Goal: Task Accomplishment & Management: Manage account settings

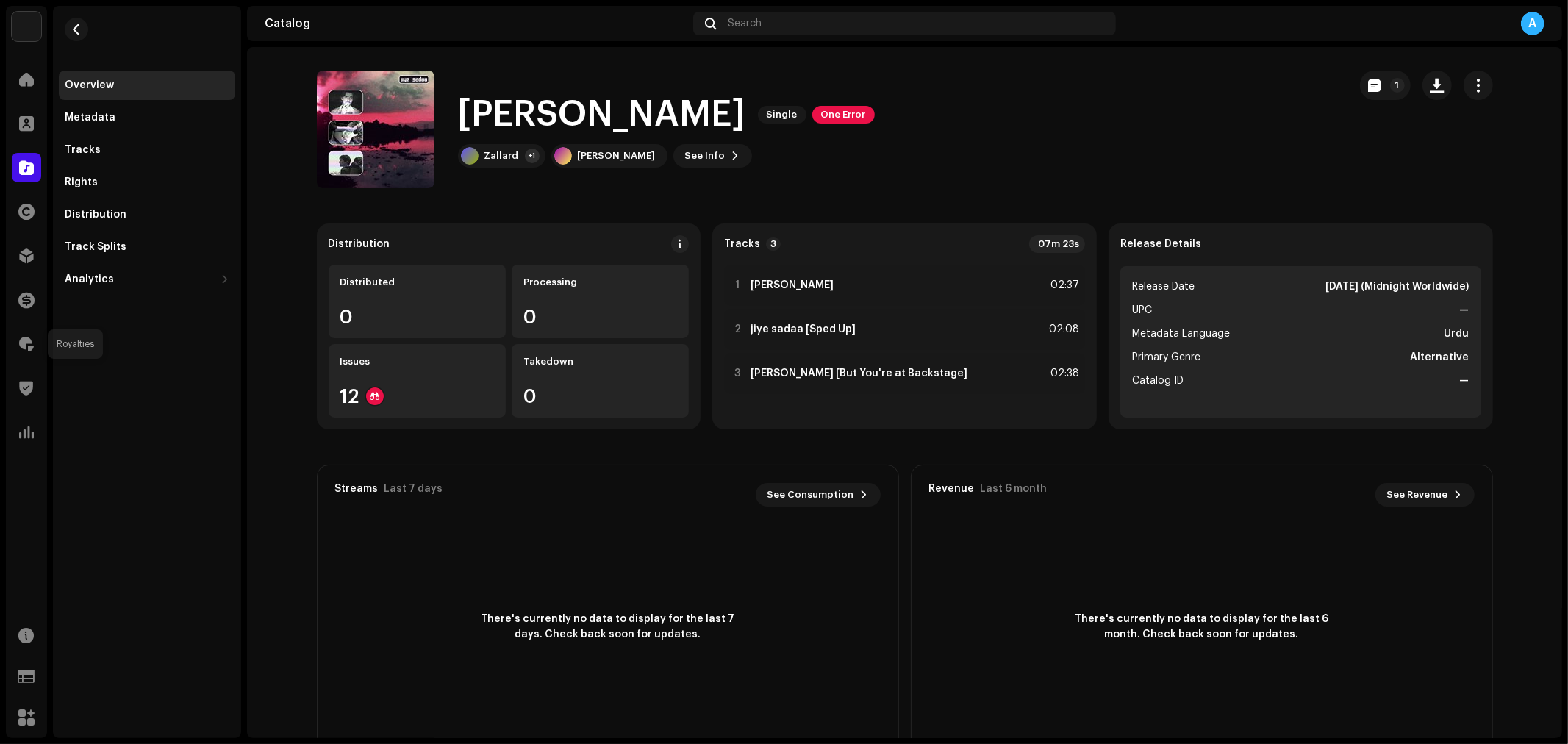
click at [28, 346] on span at bounding box center [26, 344] width 14 height 12
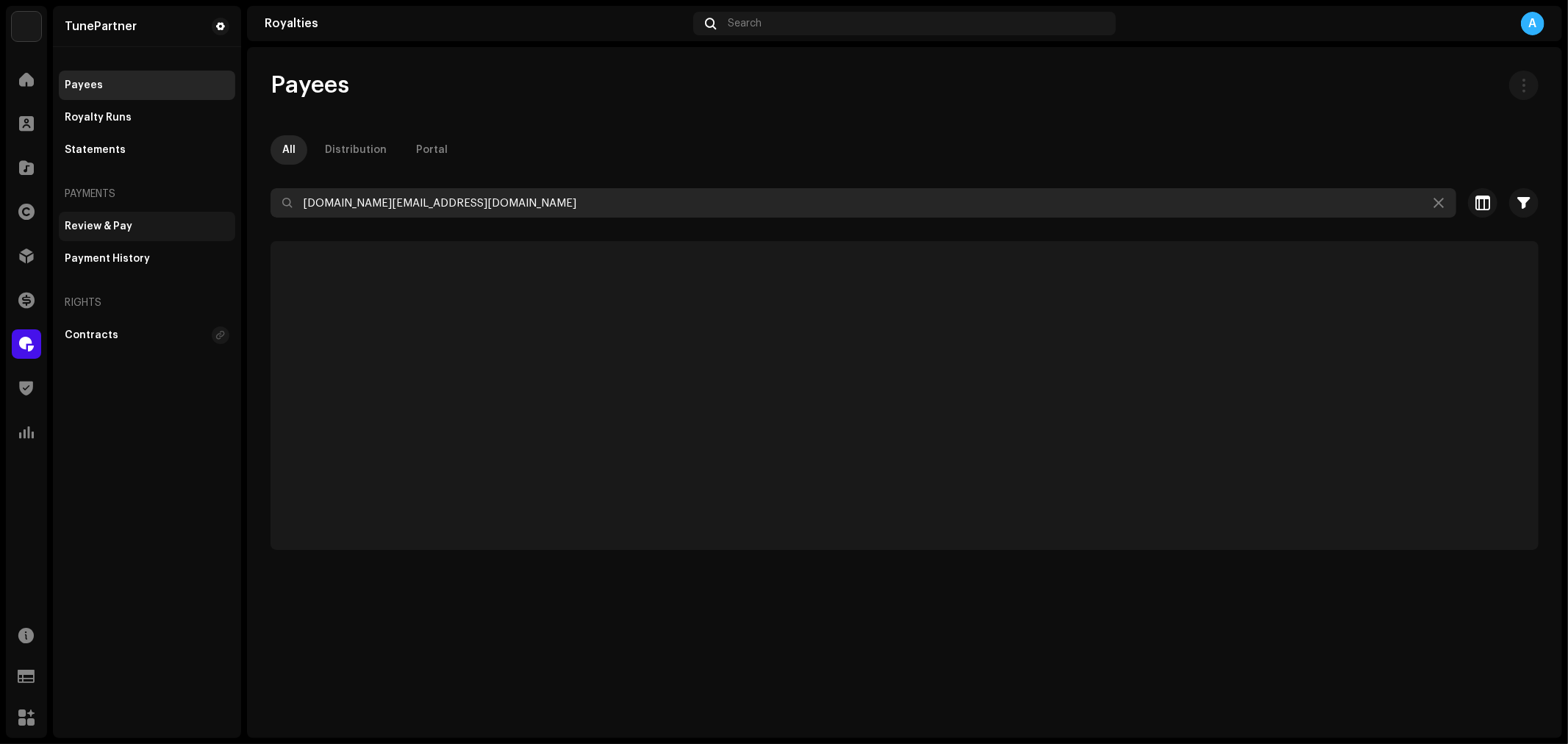
drag, startPoint x: 450, startPoint y: 206, endPoint x: 172, endPoint y: 219, distance: 278.3
click at [172, 219] on div "TunePartner Home Clients Catalog Rights Distribution Finance Royalties Trust & …" at bounding box center [784, 372] width 1568 height 744
paste input "fxizofficial"
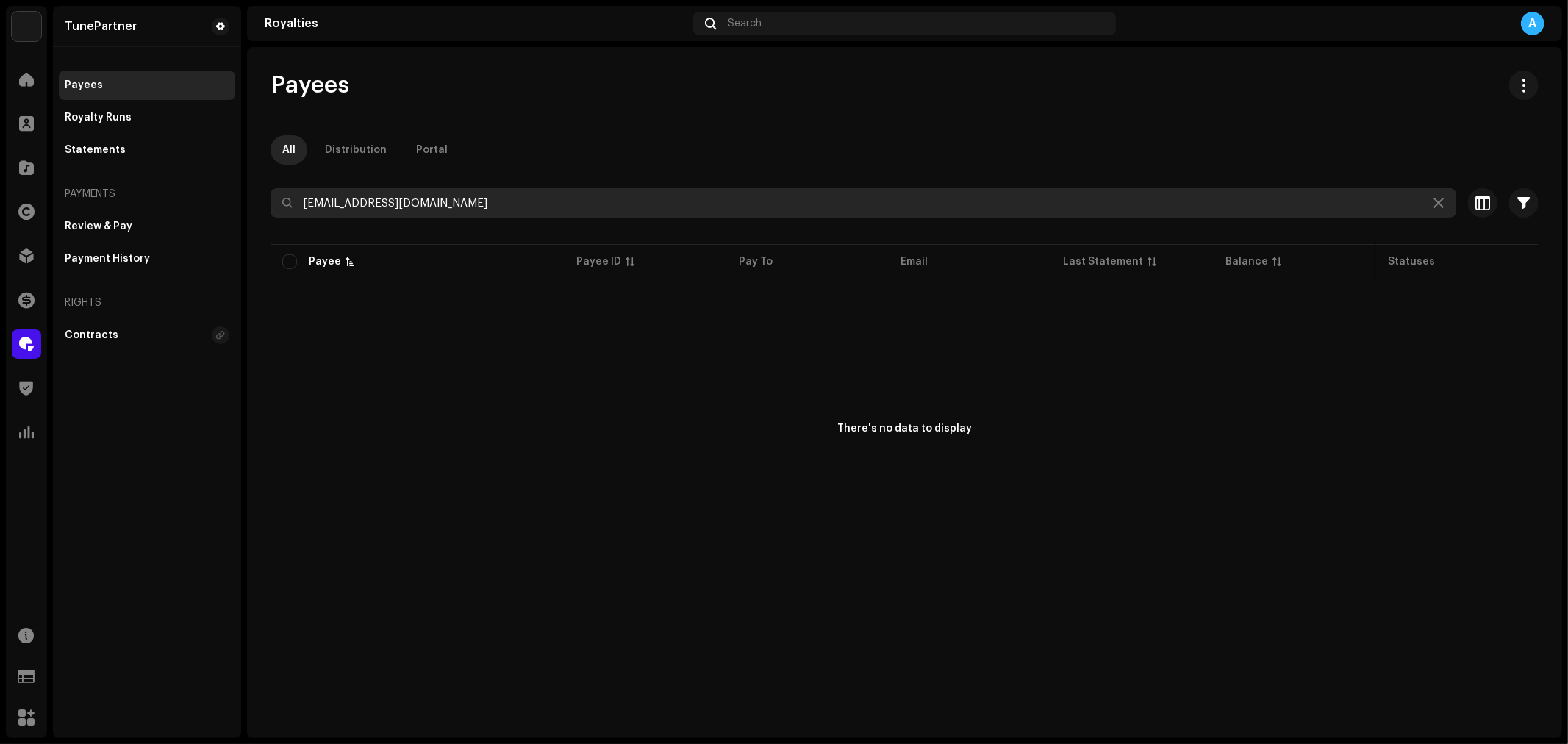
type input "[EMAIL_ADDRESS][DOMAIN_NAME]"
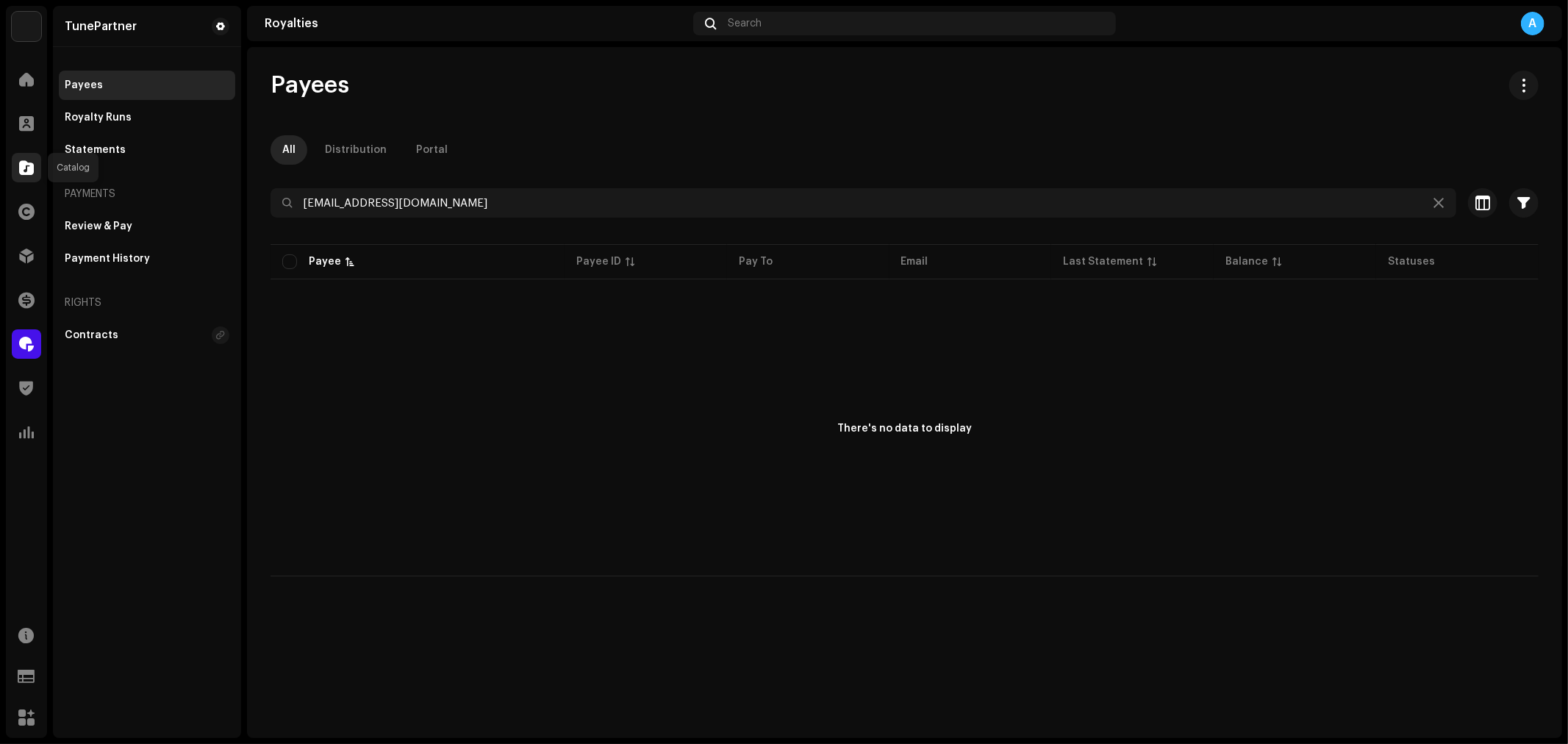
click at [22, 168] on span at bounding box center [26, 168] width 14 height 12
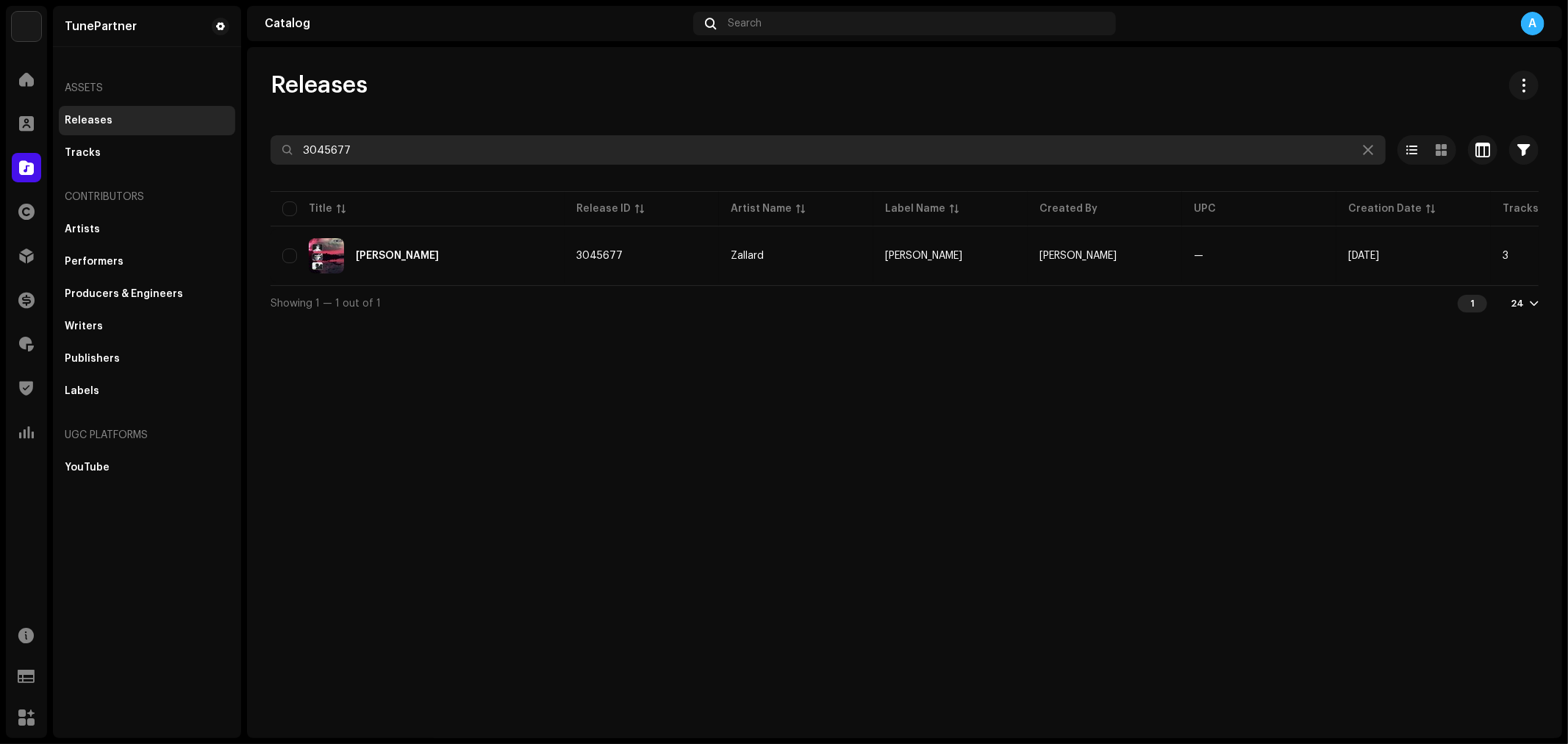
drag, startPoint x: 385, startPoint y: 162, endPoint x: 250, endPoint y: 177, distance: 135.8
click at [250, 177] on div "Releases 3045677 Selected 0 Select all 1 Options Filters Distribution status Ne…" at bounding box center [904, 196] width 1315 height 250
paste input "Kalam Freeverse"
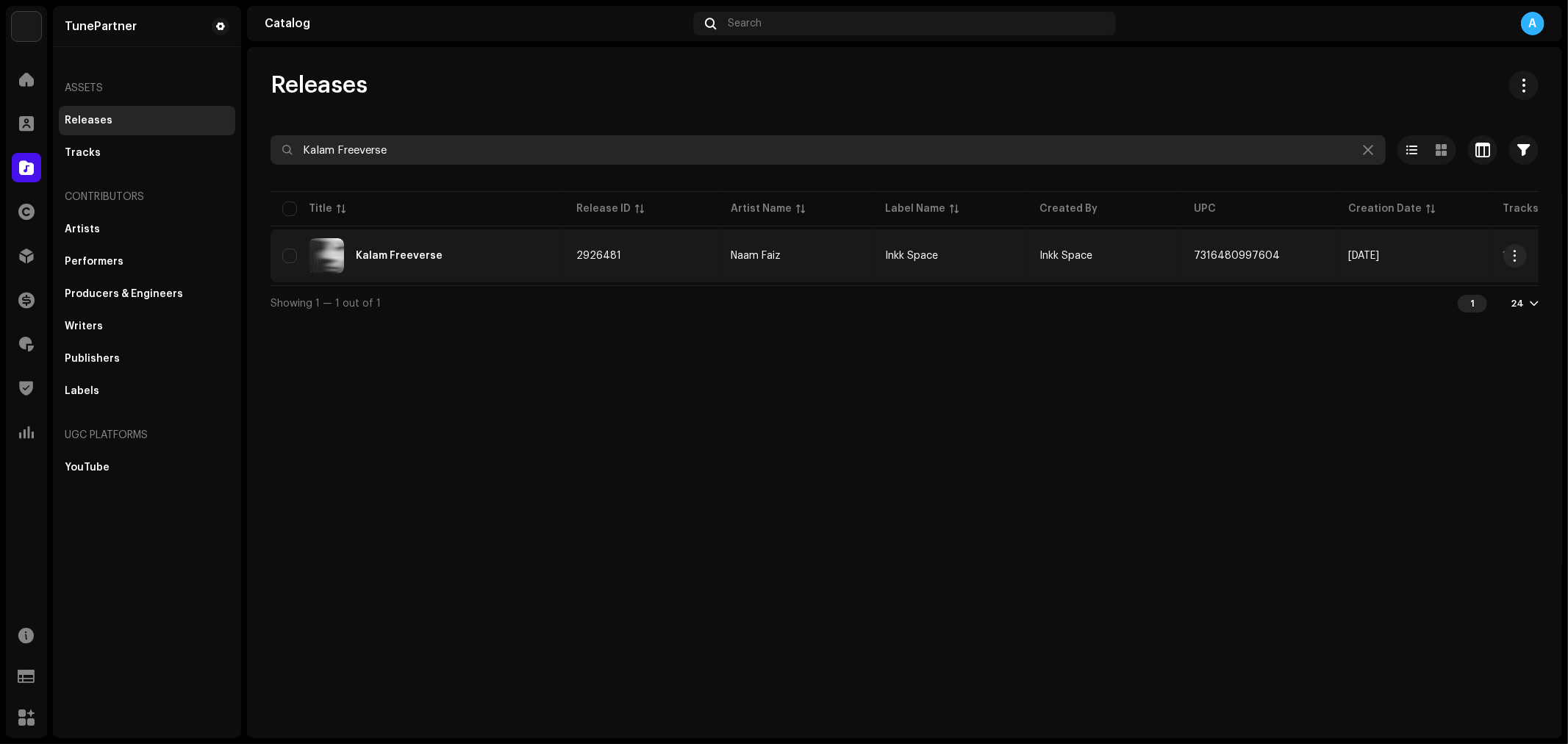
type input "Kalam Freeverse"
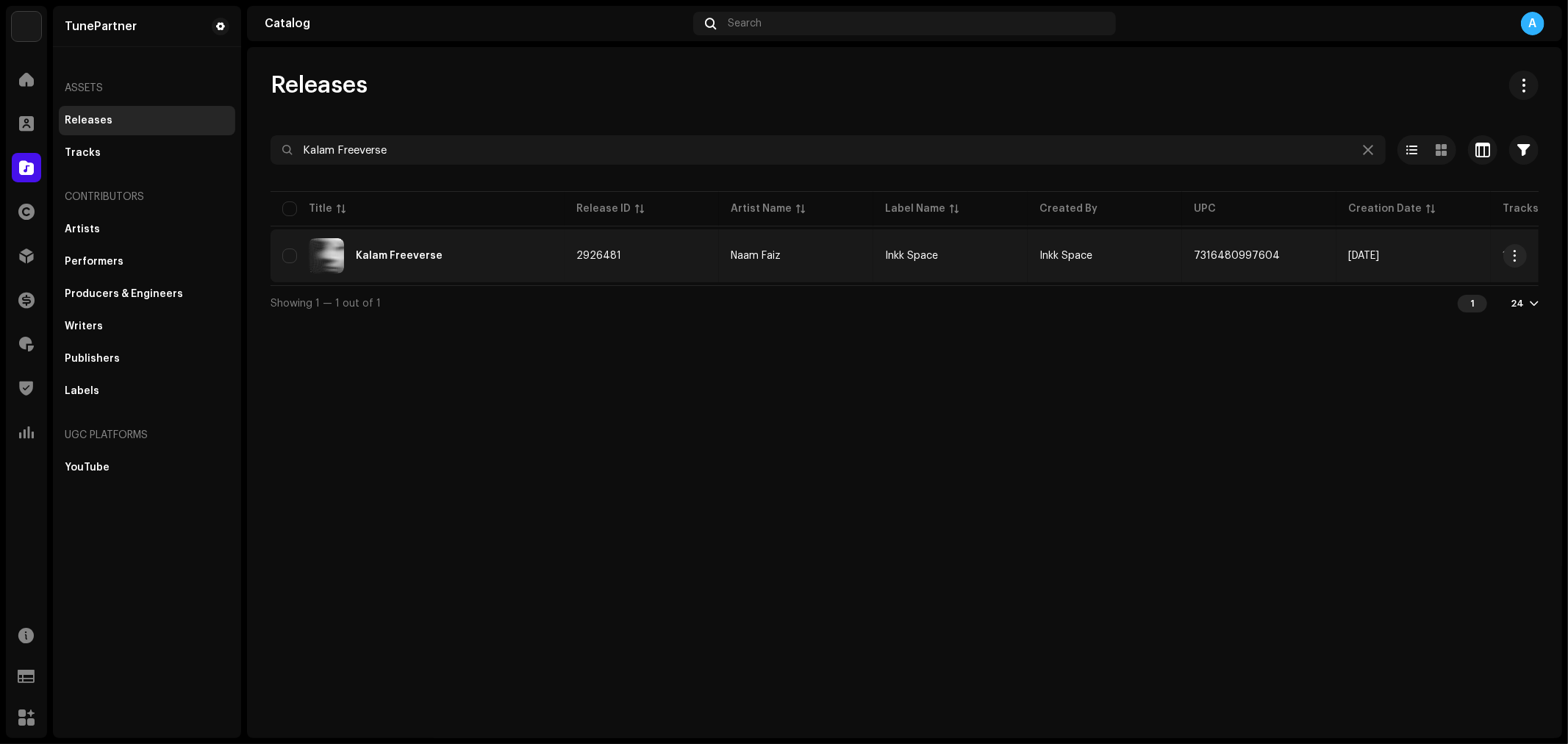
click at [486, 245] on div "Kalam Freeverse" at bounding box center [417, 256] width 270 height 35
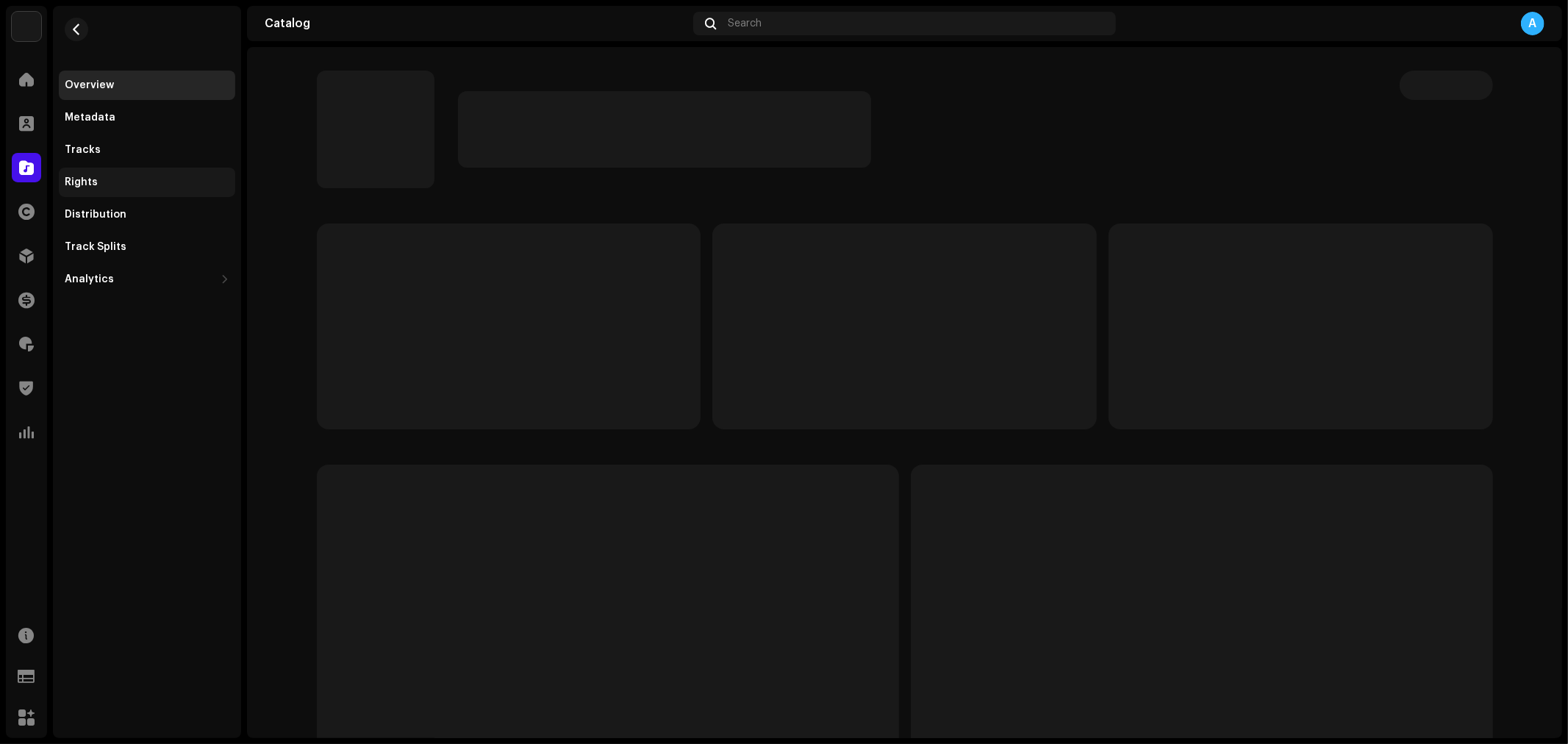
click at [186, 180] on div "Rights" at bounding box center [147, 182] width 164 height 12
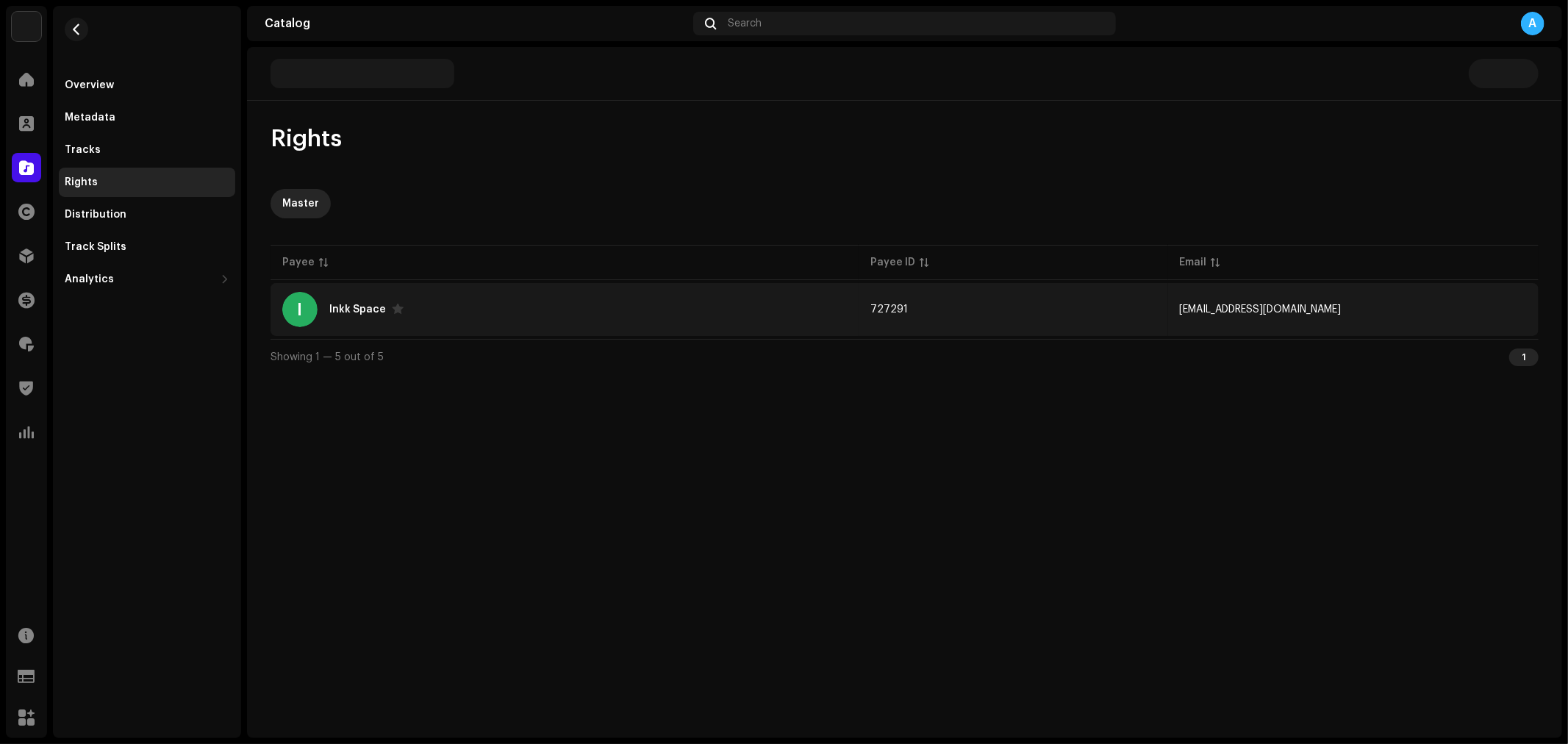
click at [606, 296] on div "I Inkk Space" at bounding box center [564, 309] width 564 height 35
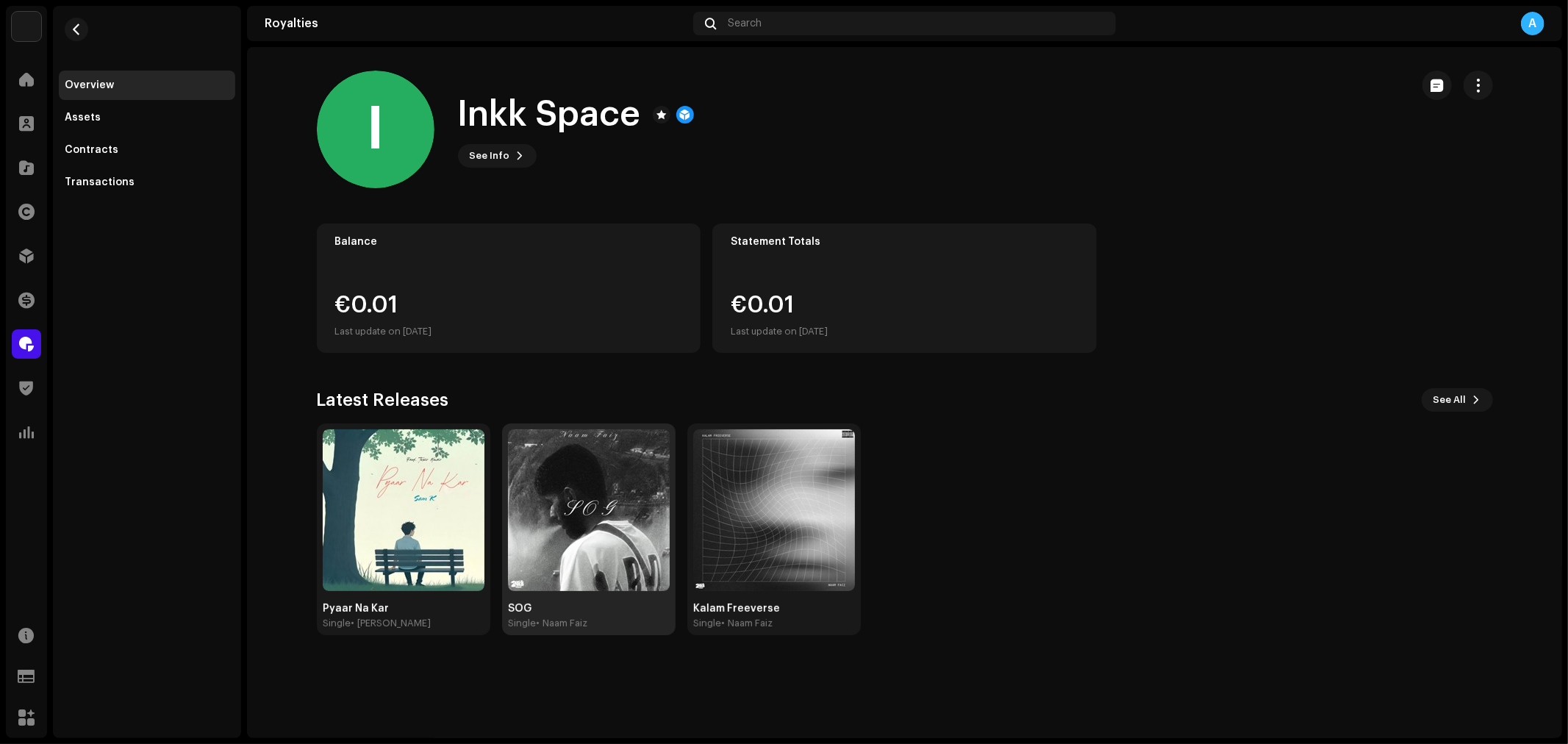
click at [568, 493] on img at bounding box center [589, 511] width 162 height 162
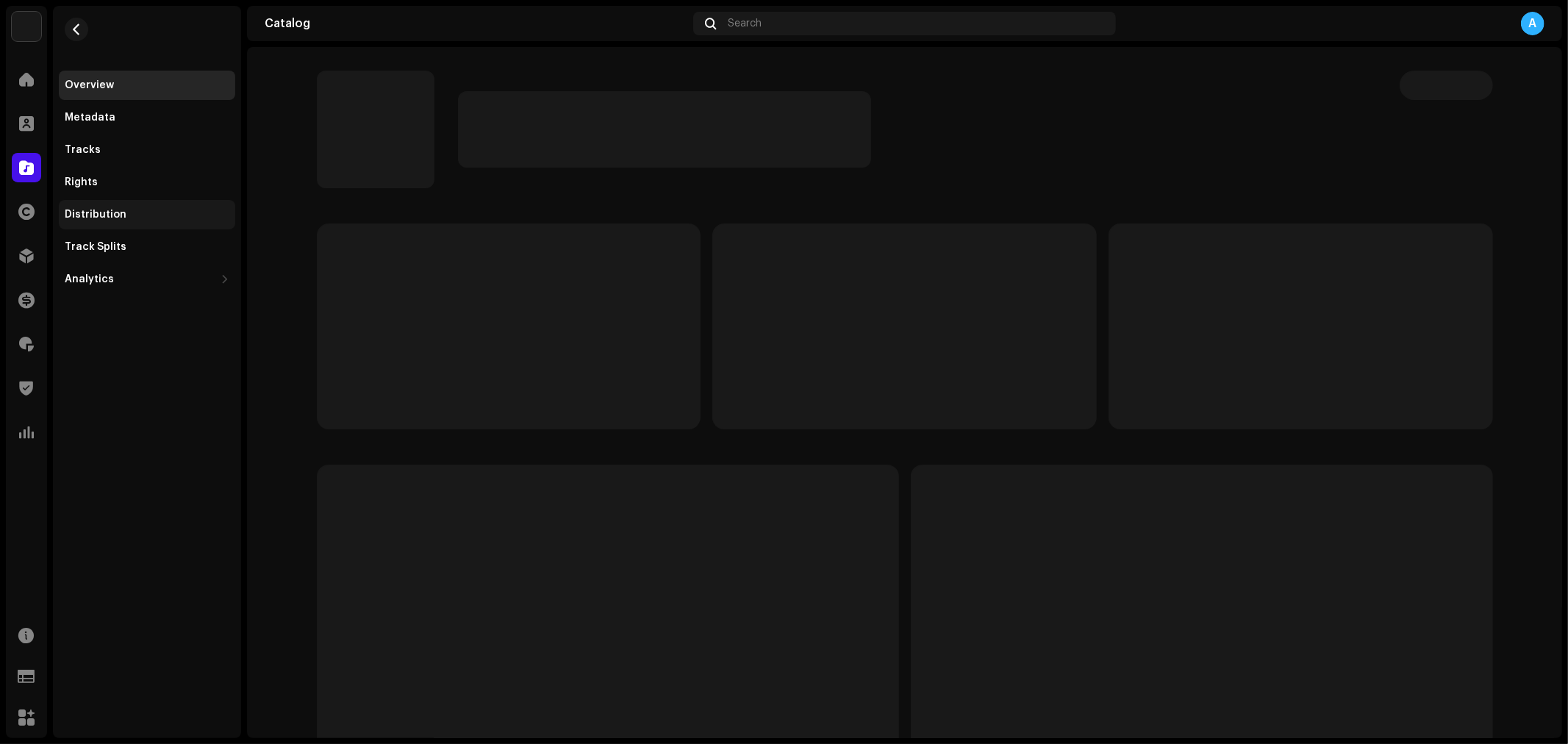
click at [103, 217] on div "Distribution" at bounding box center [95, 214] width 62 height 12
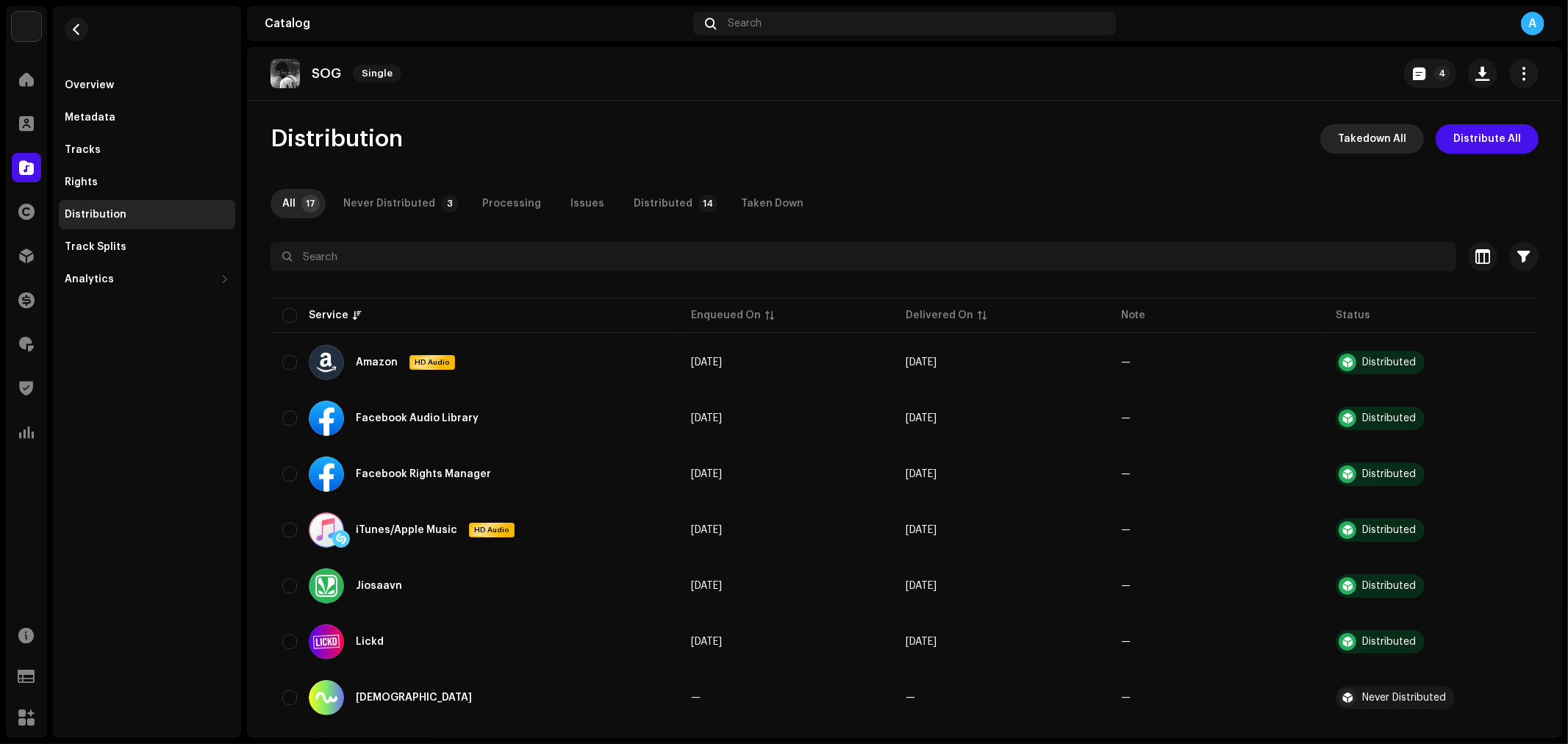
click at [1351, 142] on span "Takedown All" at bounding box center [1372, 139] width 68 height 30
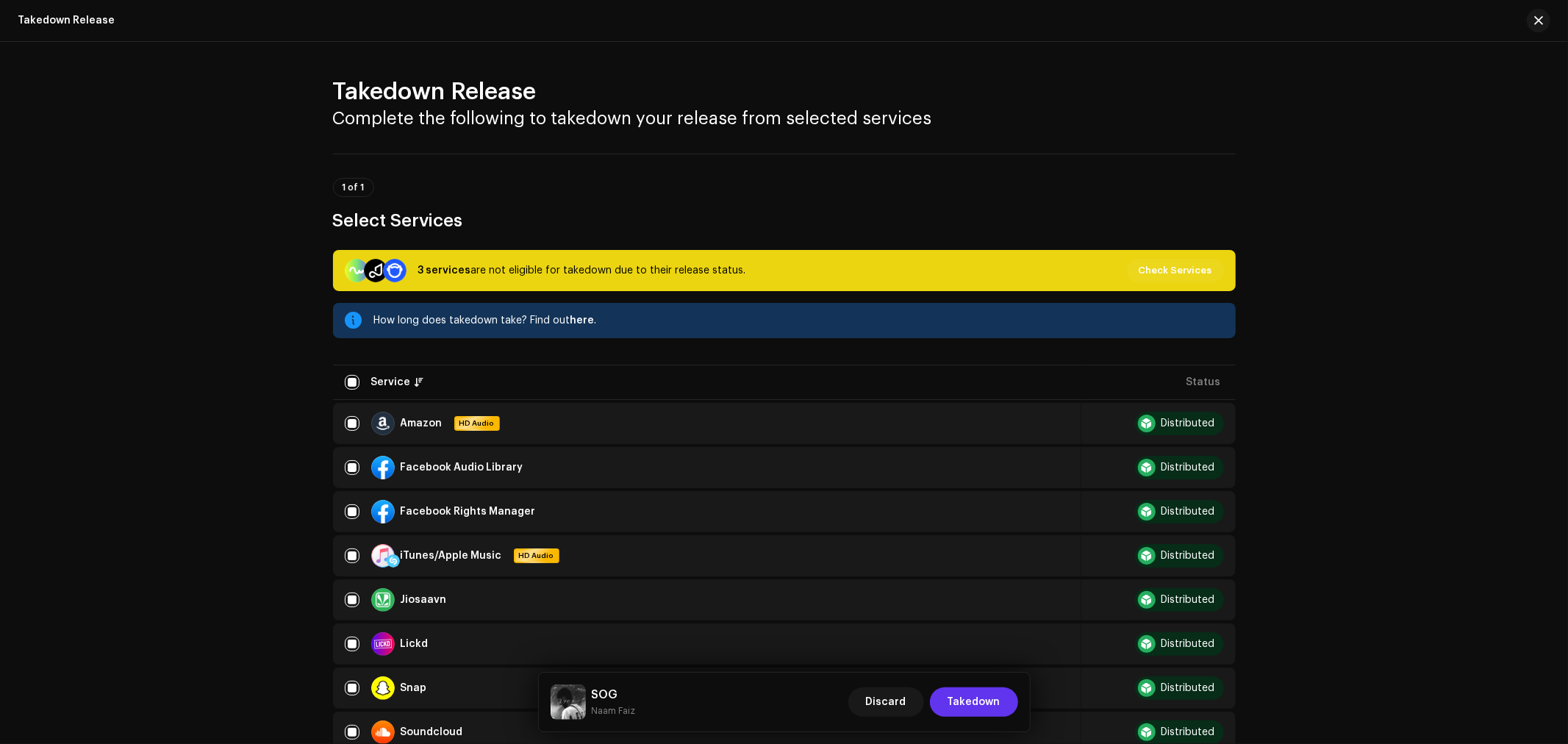
click at [979, 704] on span "Takedown" at bounding box center [974, 702] width 53 height 30
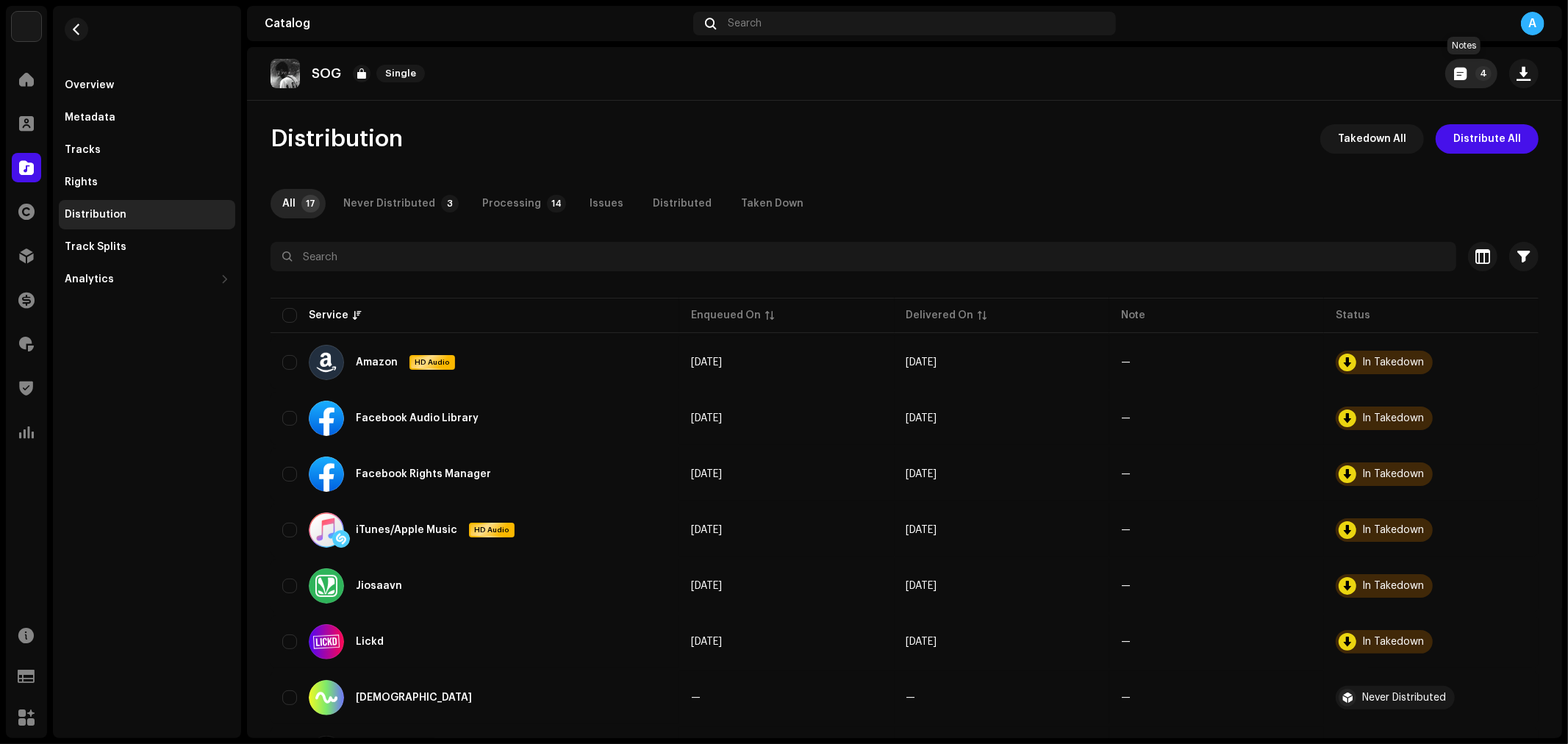
click at [1454, 76] on span "button" at bounding box center [1461, 73] width 13 height 12
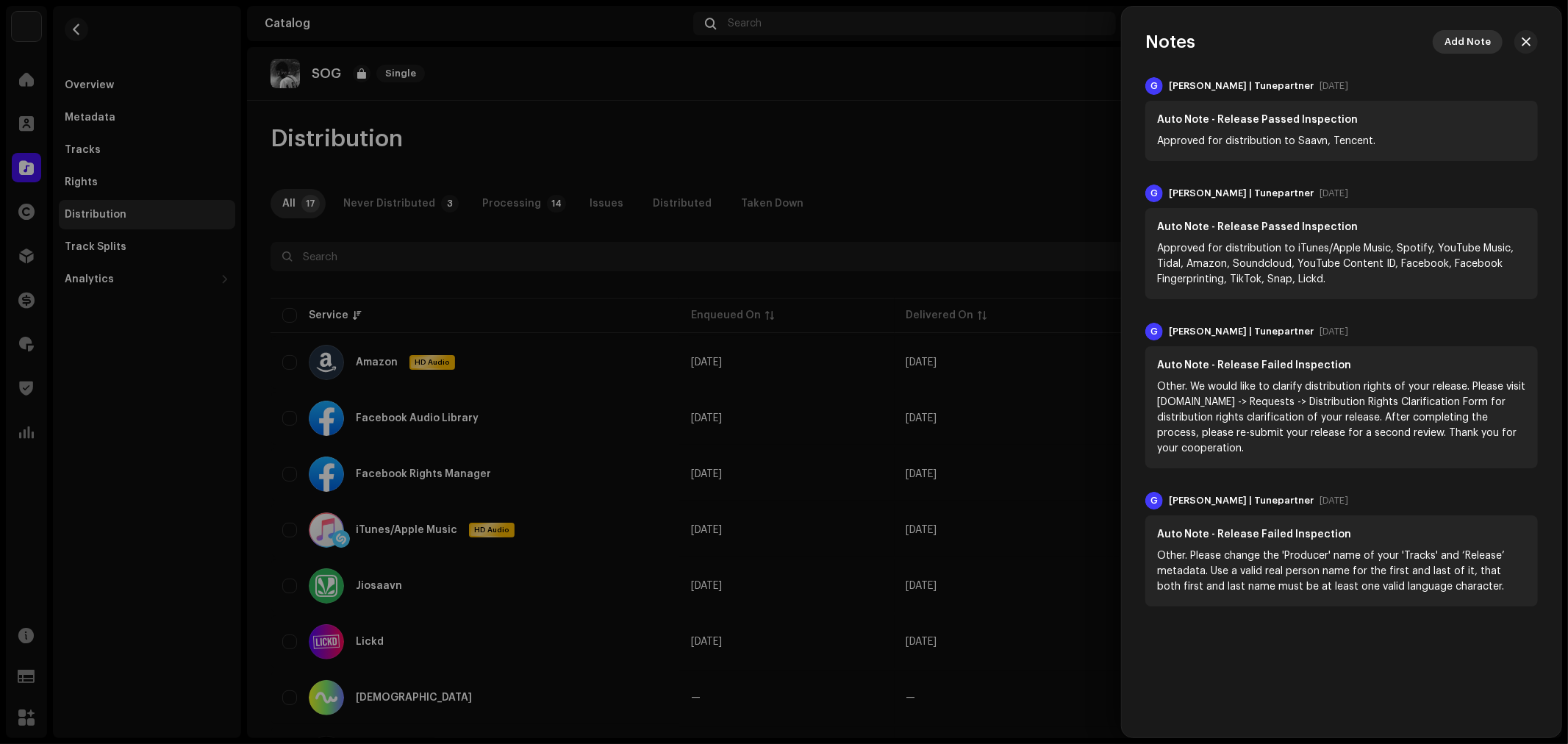
click at [1465, 46] on span "Add Note" at bounding box center [1468, 42] width 46 height 30
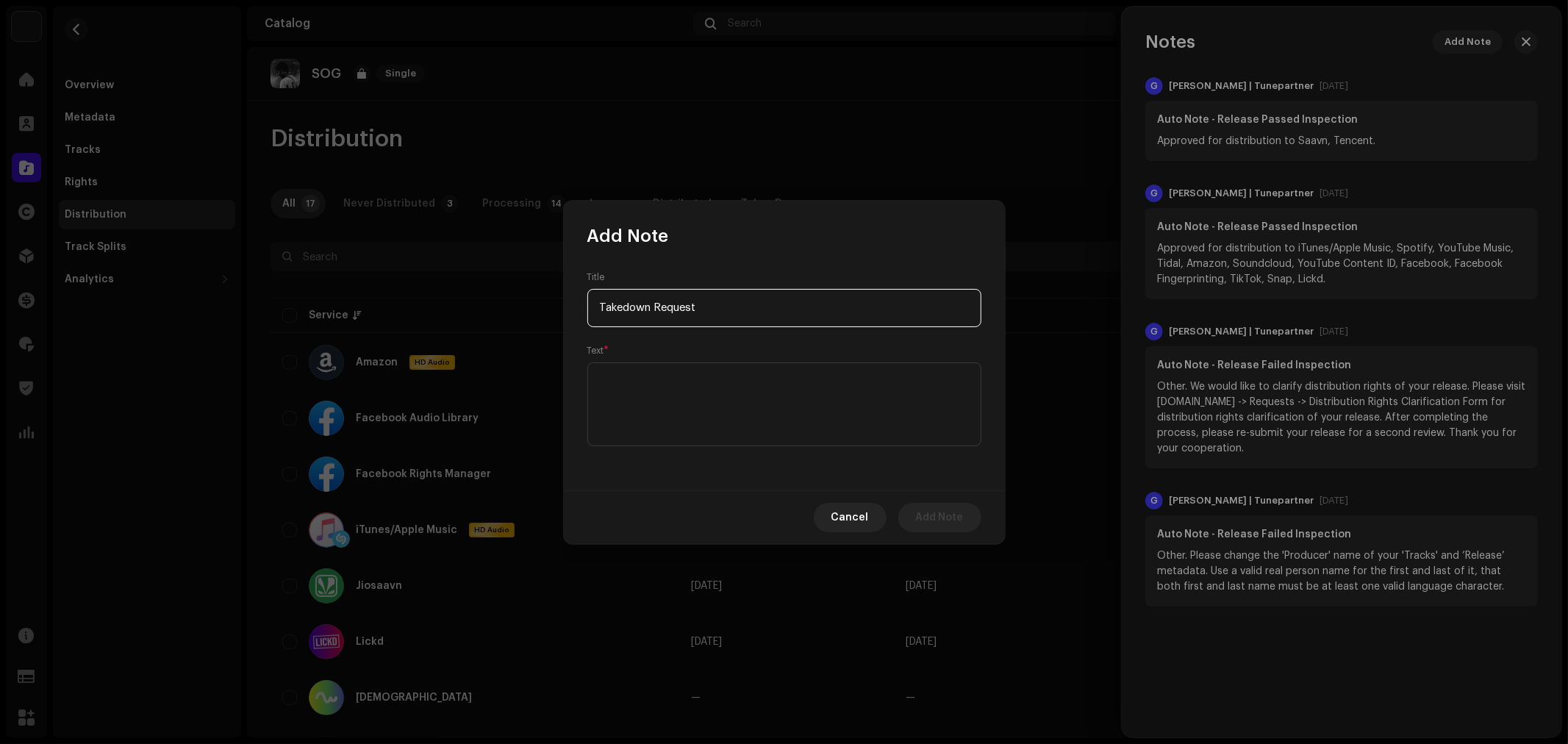
type input "Takedown Request"
paste textarea "Artists requested to takedown this release"
type textarea "Artists requested to takedown this release."
click at [951, 513] on span "Add Note" at bounding box center [940, 517] width 48 height 30
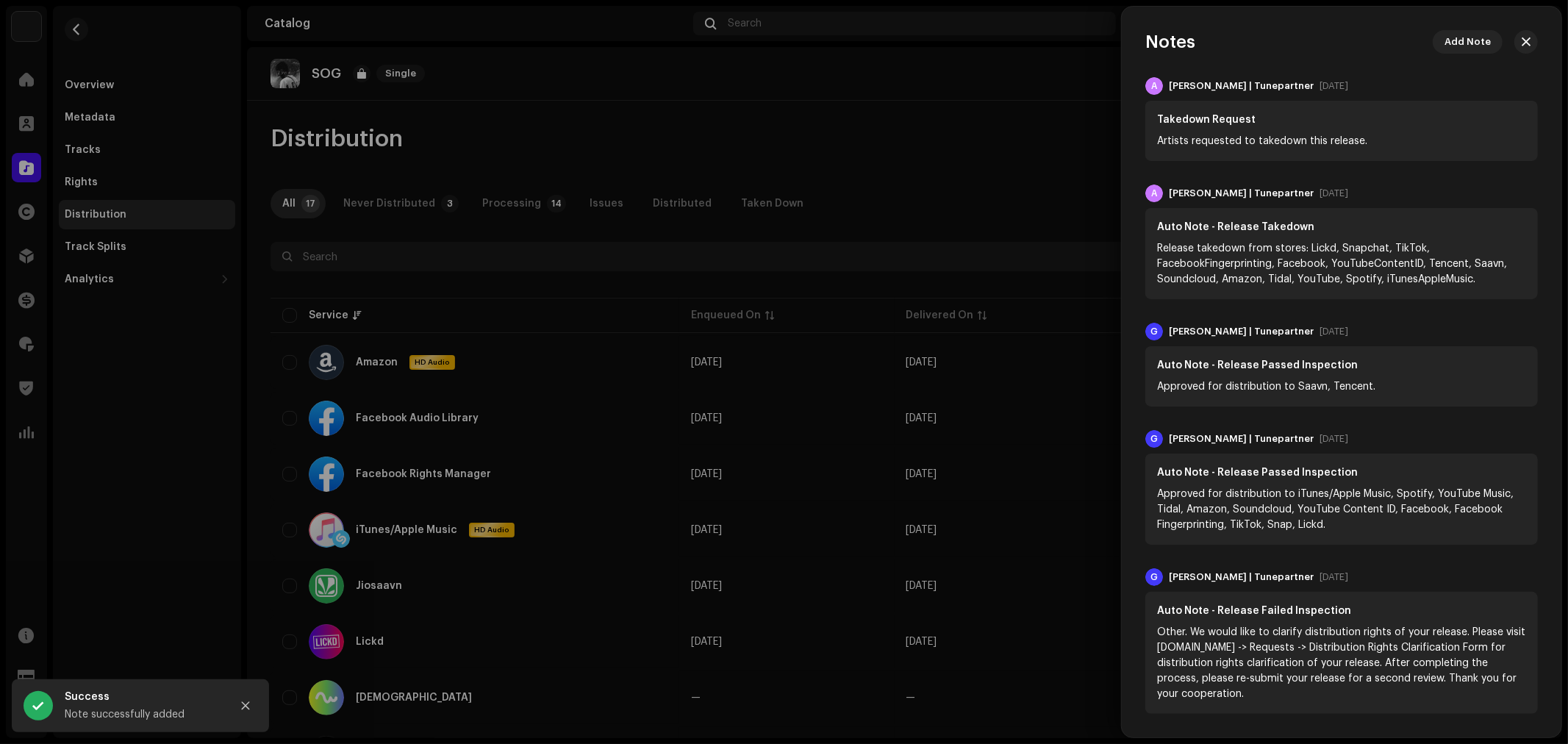
click at [83, 21] on div at bounding box center [784, 372] width 1568 height 744
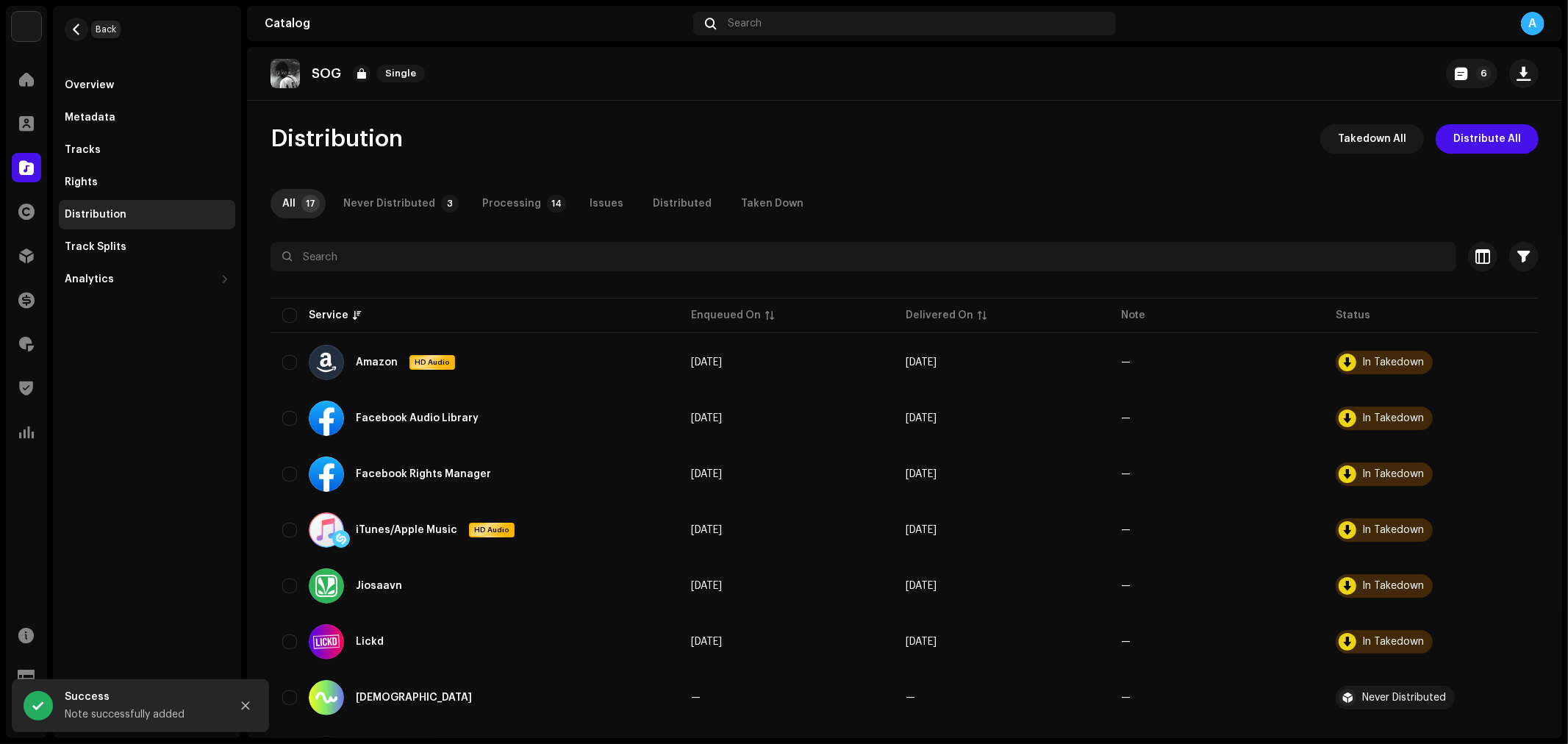
click at [83, 21] on button "button" at bounding box center [76, 29] width 23 height 23
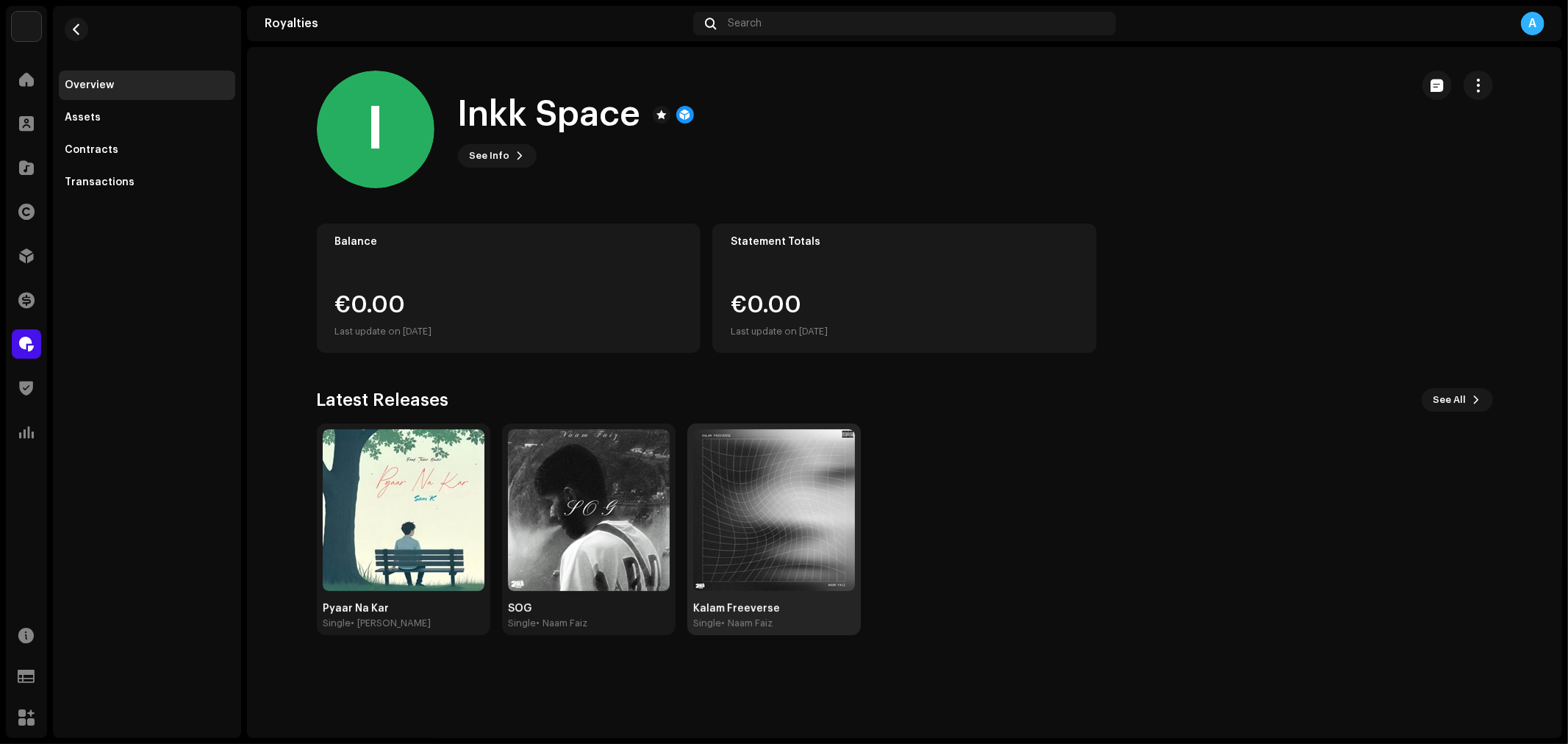
click at [779, 552] on img at bounding box center [774, 511] width 162 height 162
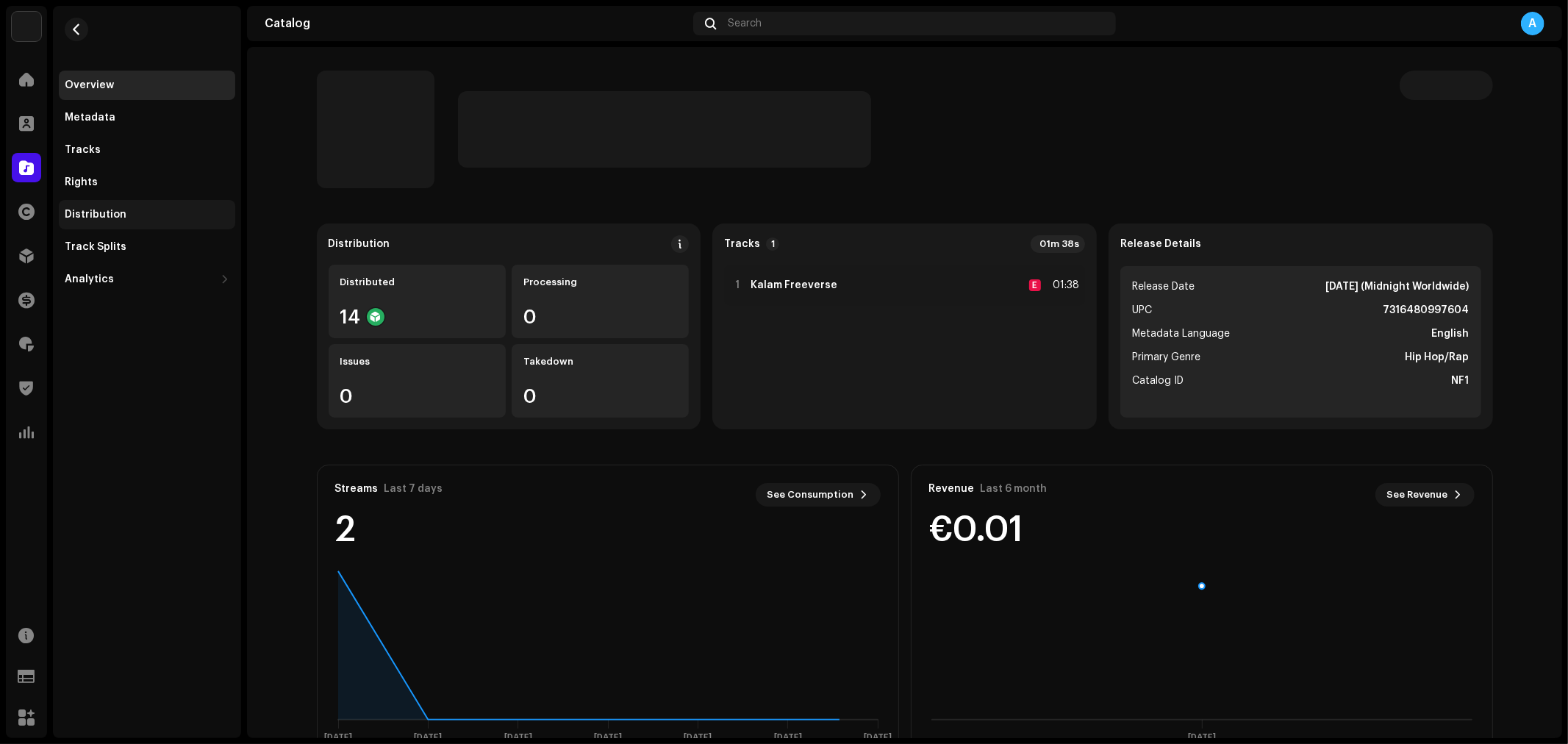
click at [127, 212] on div "Distribution" at bounding box center [147, 214] width 164 height 12
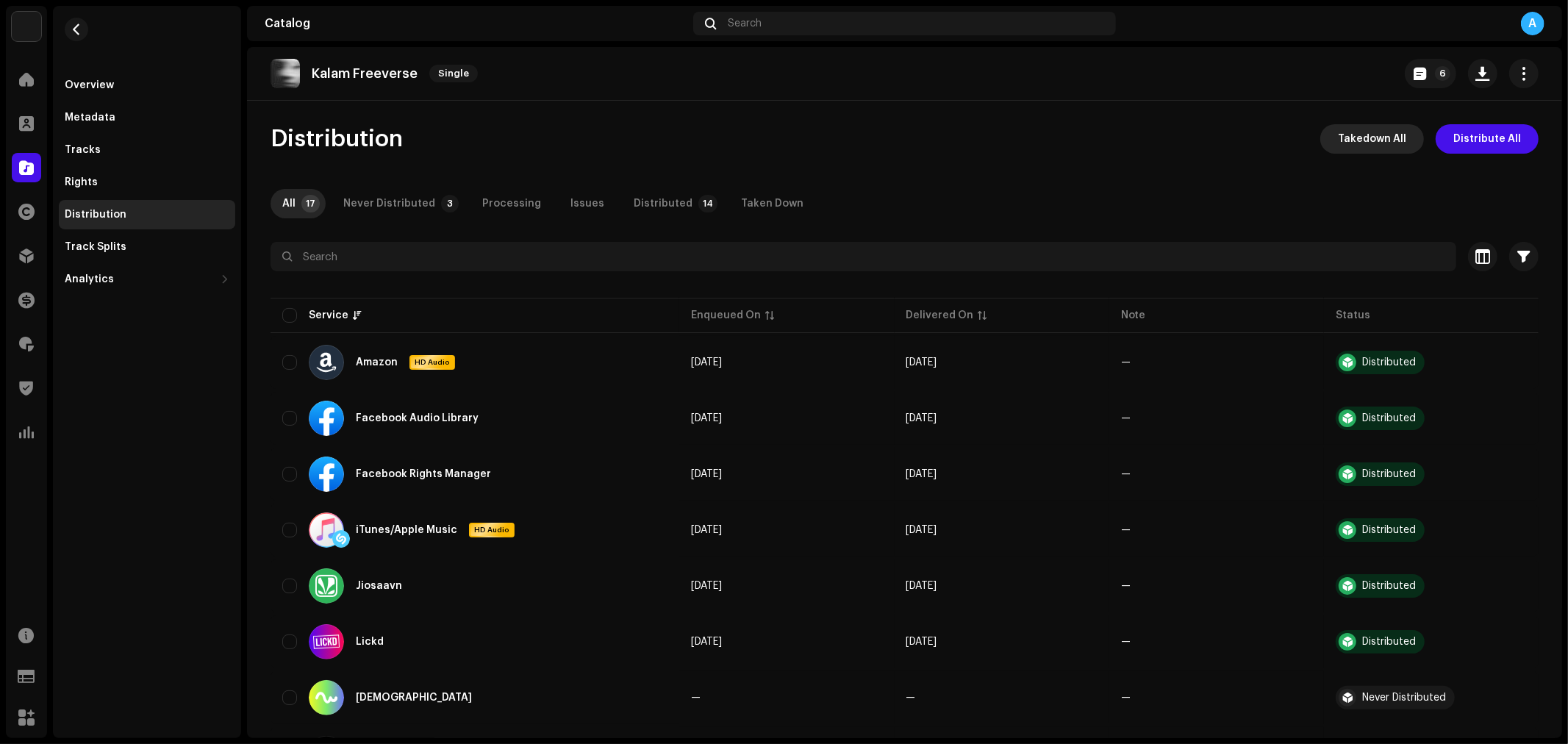
click at [1363, 128] on span "Takedown All" at bounding box center [1372, 139] width 68 height 30
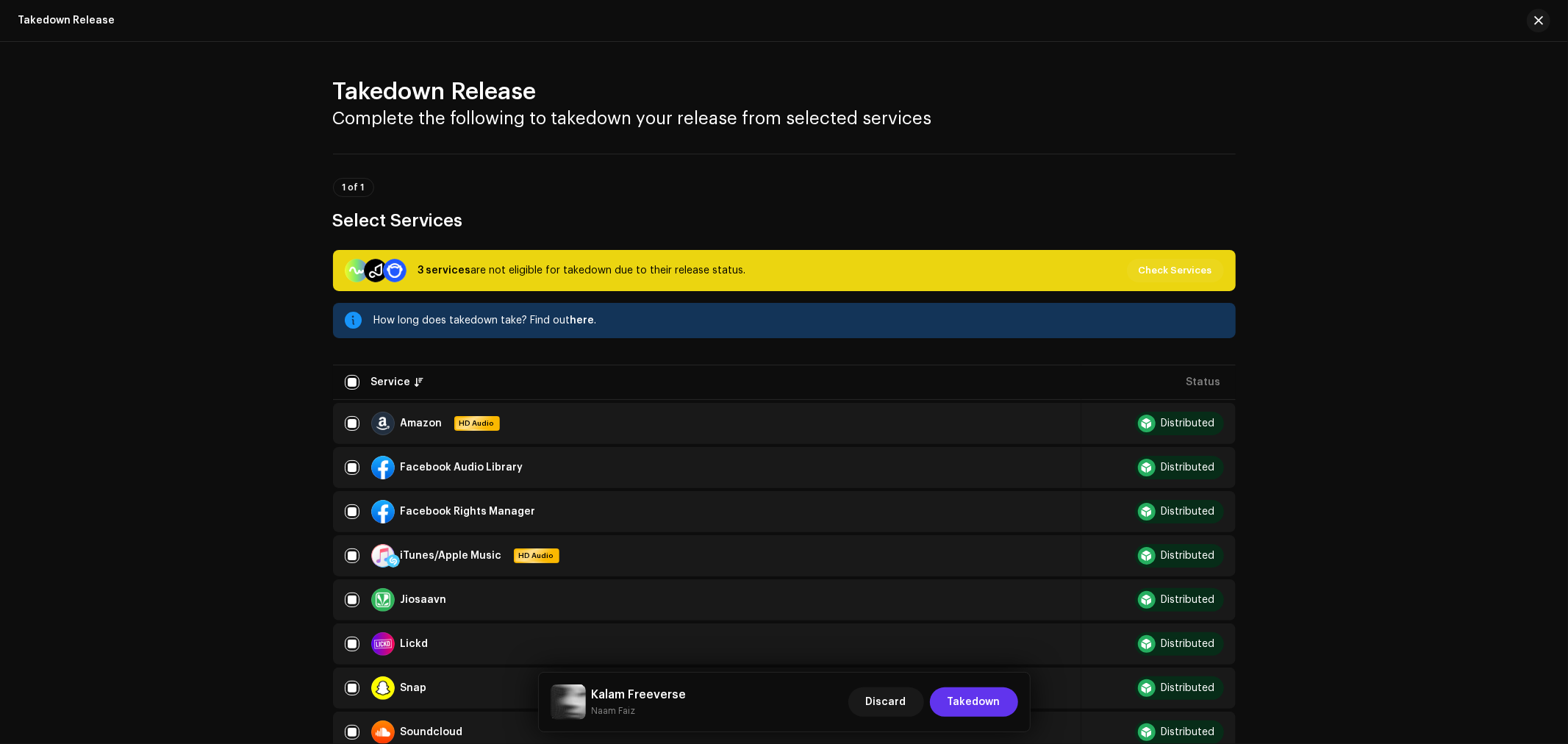
click at [997, 714] on span "Takedown" at bounding box center [974, 702] width 53 height 30
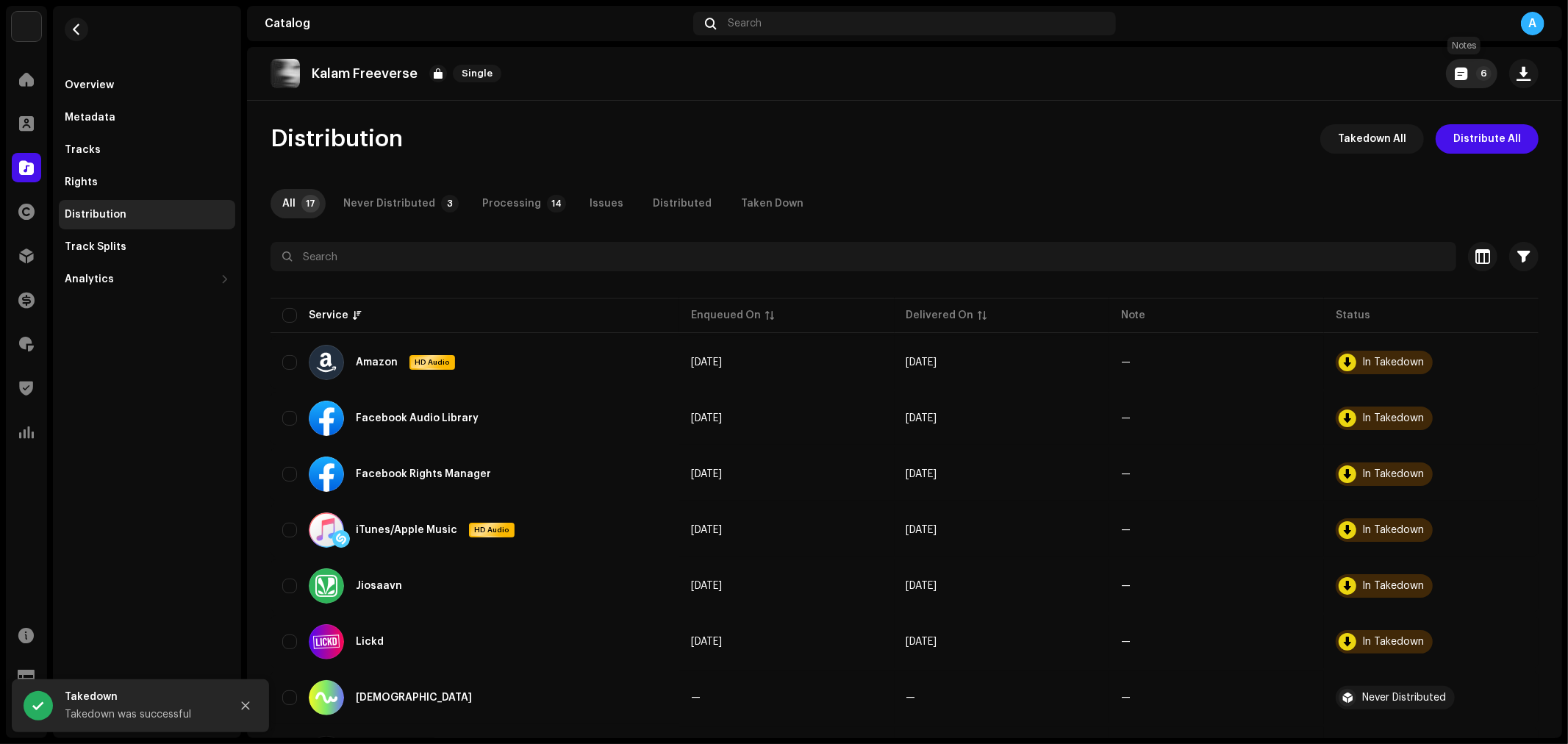
click at [1455, 74] on span "button" at bounding box center [1461, 73] width 13 height 12
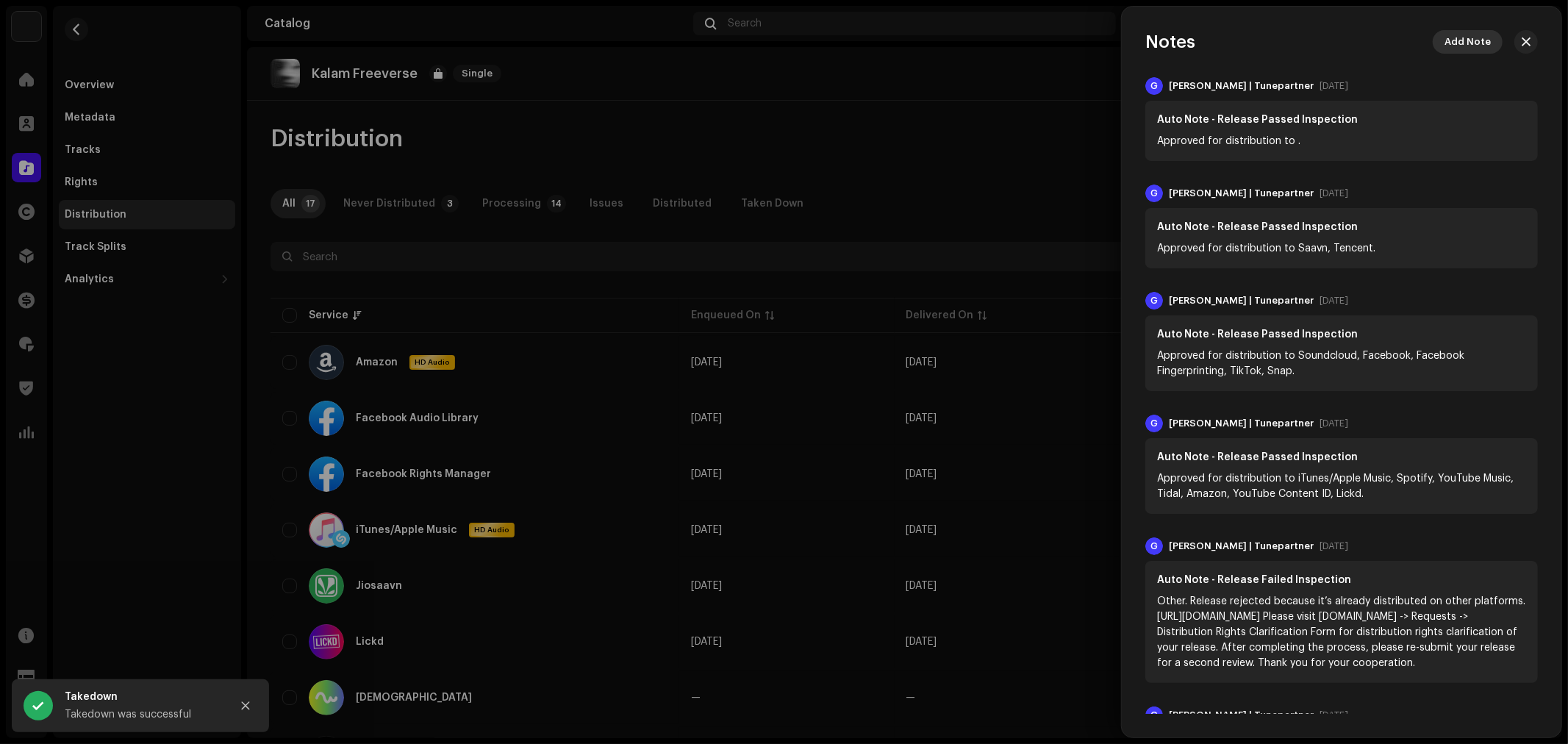
click at [1470, 38] on span "Add Note" at bounding box center [1468, 42] width 46 height 30
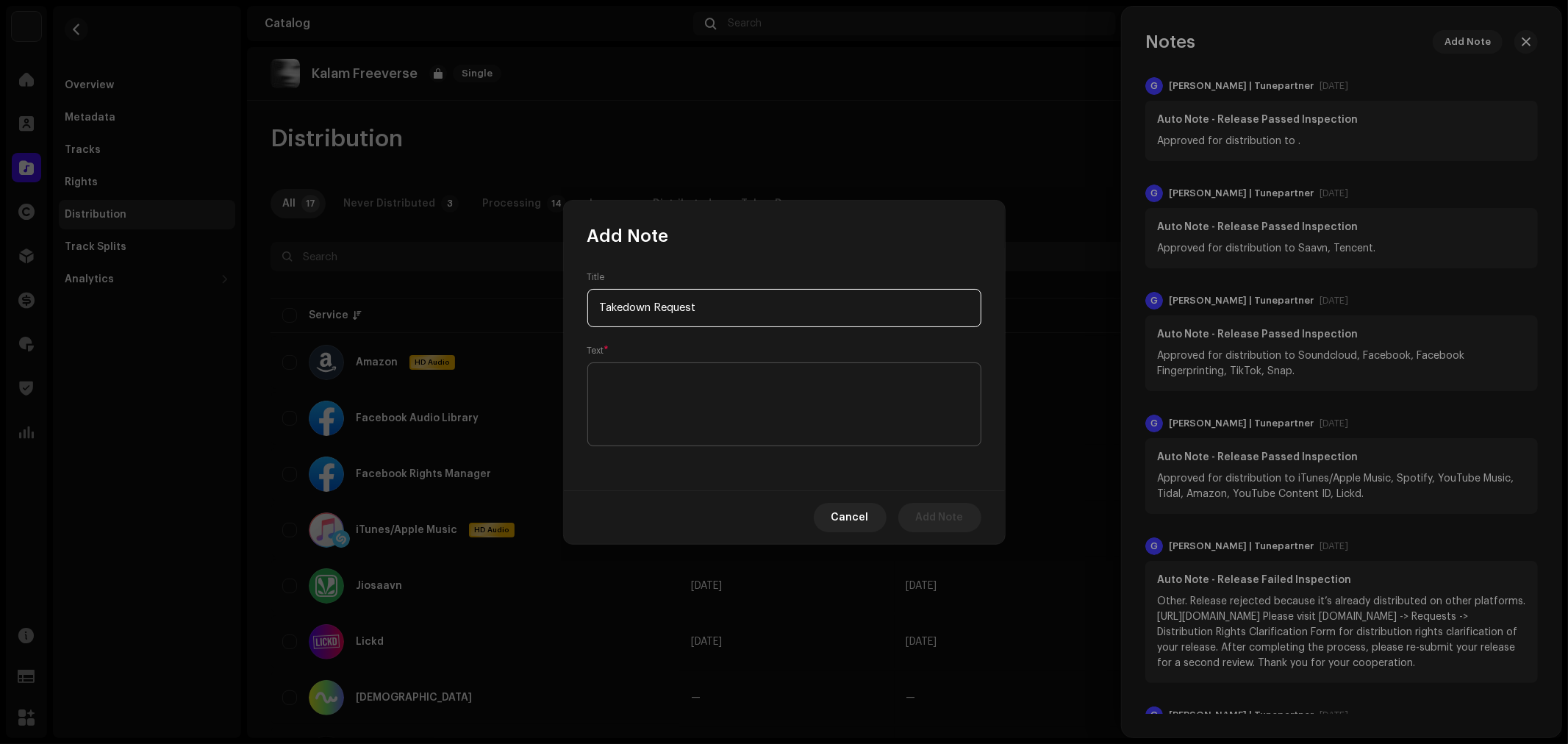
type input "Takedown Request"
click at [778, 390] on textarea at bounding box center [785, 404] width 394 height 84
paste textarea "Artists requested to takedown this release"
type textarea "Artists requested to takedown this release."
click at [948, 512] on span "Add Note" at bounding box center [940, 517] width 48 height 30
